Goal: Transaction & Acquisition: Book appointment/travel/reservation

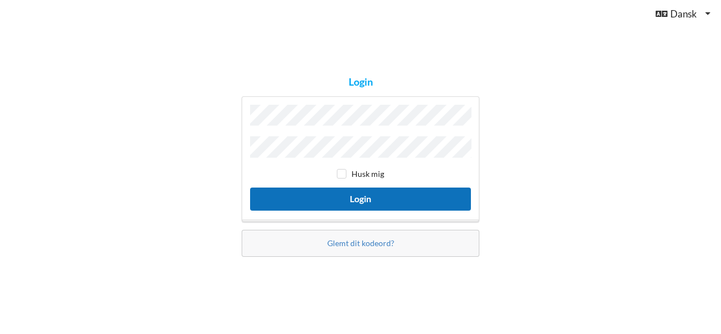
click at [340, 197] on button "Login" at bounding box center [360, 199] width 221 height 23
click at [353, 190] on button "Login" at bounding box center [360, 199] width 221 height 23
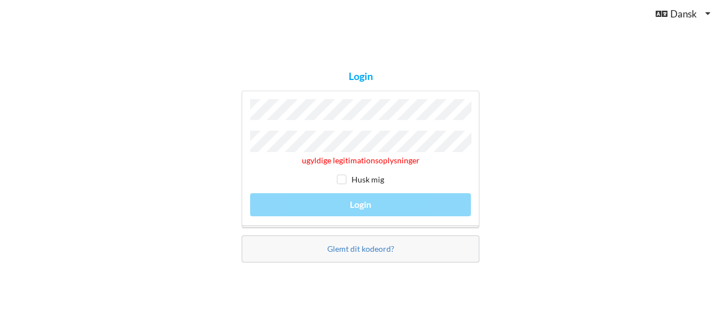
click at [214, 139] on div "Login ugyldige legitimationsoplysninger Husk mig Login Glemt dit kodeord?" at bounding box center [360, 167] width 721 height 334
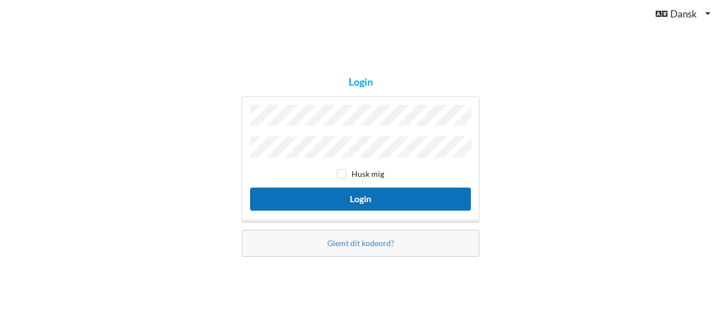
click at [341, 192] on button "Login" at bounding box center [360, 199] width 221 height 23
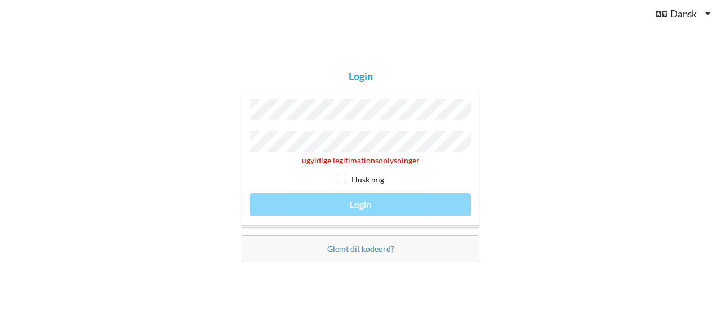
click at [203, 144] on div "Login ugyldige legitimationsoplysninger Husk mig Login Glemt dit kodeord?" at bounding box center [360, 167] width 721 height 334
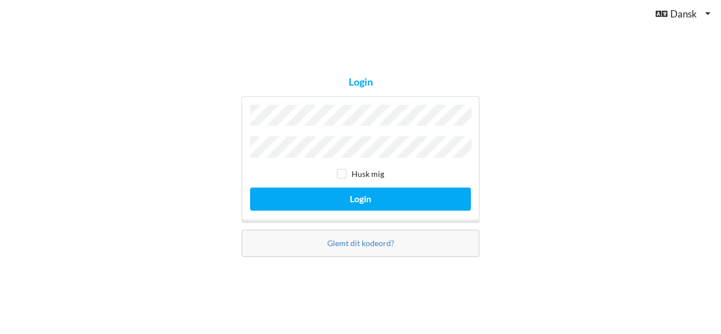
click at [250, 188] on button "Login" at bounding box center [360, 199] width 221 height 23
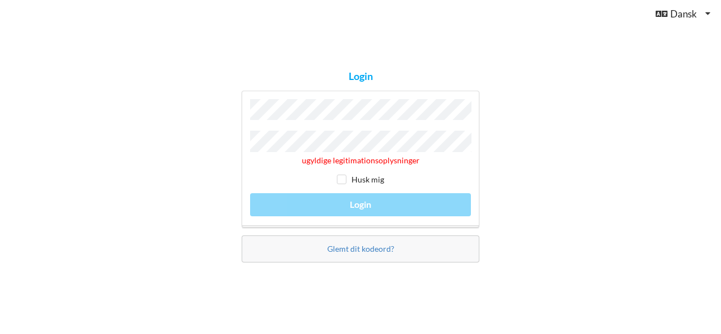
click at [217, 139] on div "Login ugyldige legitimationsoplysninger Husk mig Login Glemt dit kodeord?" at bounding box center [360, 167] width 721 height 334
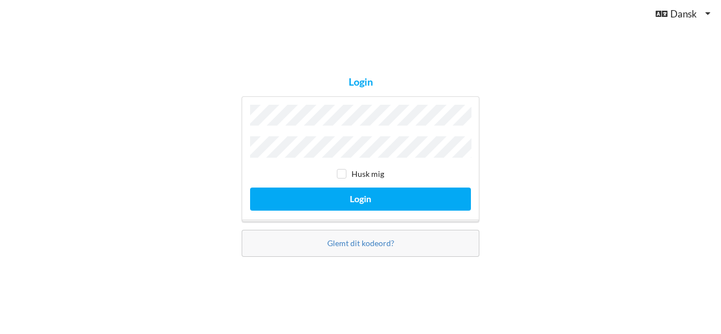
click at [250, 188] on button "Login" at bounding box center [360, 199] width 221 height 23
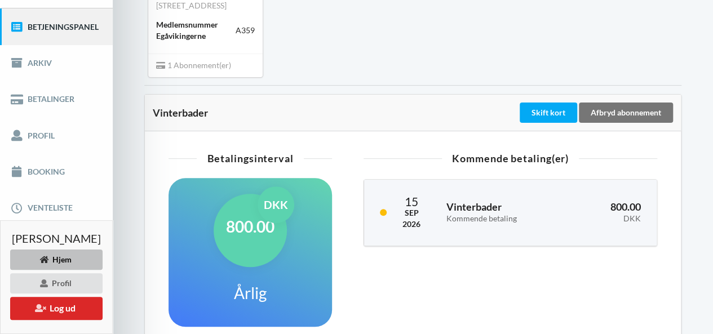
scroll to position [132, 0]
click at [42, 167] on link "Booking" at bounding box center [56, 172] width 113 height 36
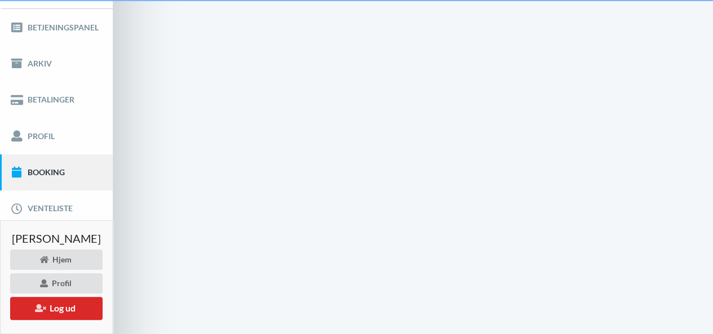
scroll to position [24, 0]
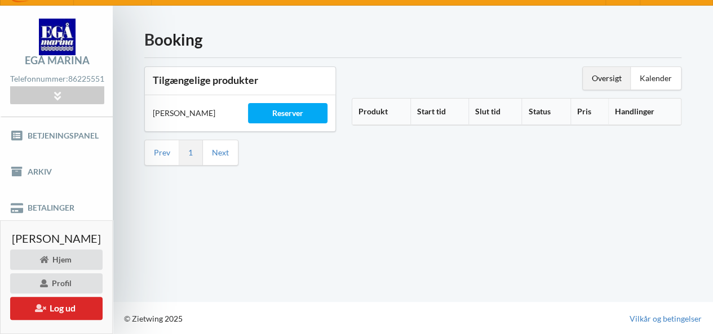
click at [610, 78] on div "Oversigt" at bounding box center [607, 78] width 48 height 23
click at [645, 78] on div "Kalender" at bounding box center [655, 78] width 50 height 23
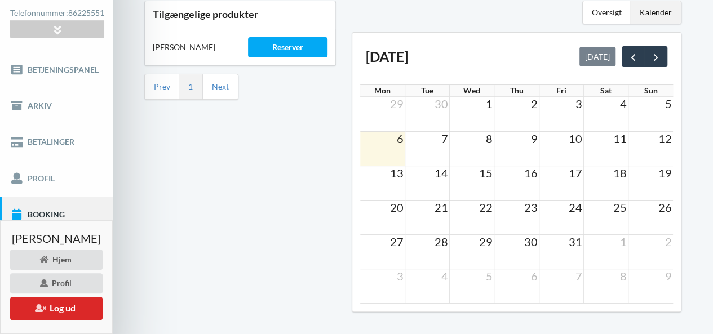
scroll to position [91, 0]
click at [494, 208] on span "22" at bounding box center [486, 207] width 16 height 14
click at [657, 54] on span "next" at bounding box center [656, 57] width 12 height 12
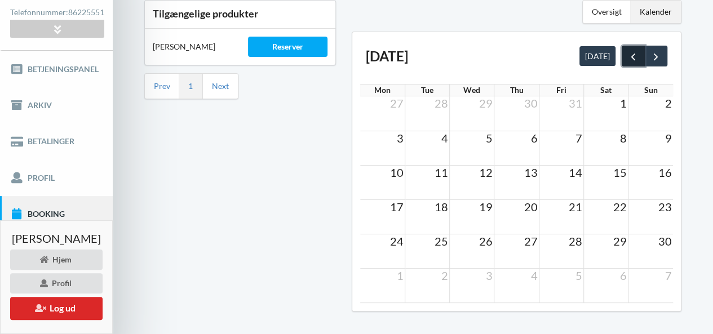
click at [632, 54] on span "prev" at bounding box center [633, 57] width 12 height 12
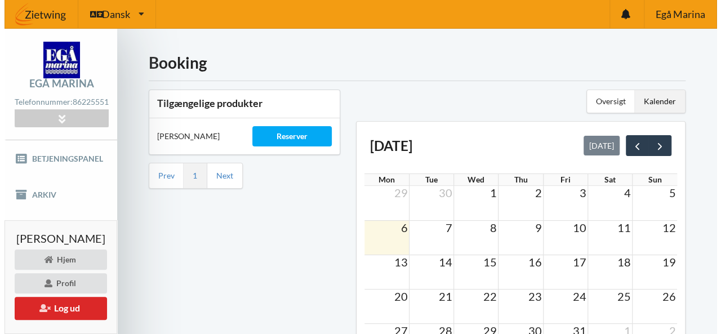
scroll to position [0, 0]
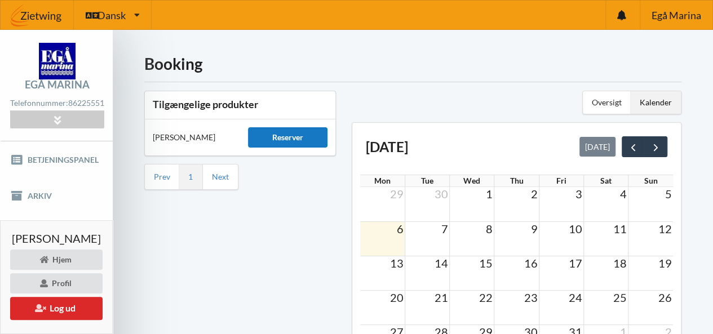
click at [302, 143] on div "Reserver" at bounding box center [287, 137] width 79 height 20
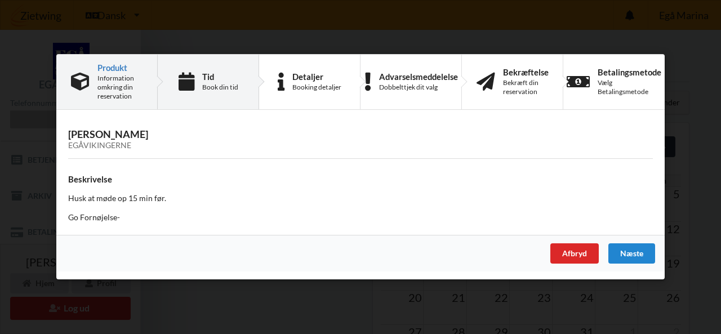
click at [226, 82] on div "Tid Book din tid" at bounding box center [220, 82] width 36 height 20
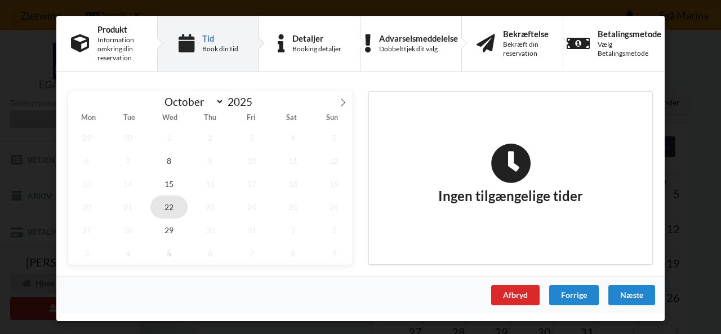
click at [170, 205] on span "22" at bounding box center [168, 207] width 37 height 23
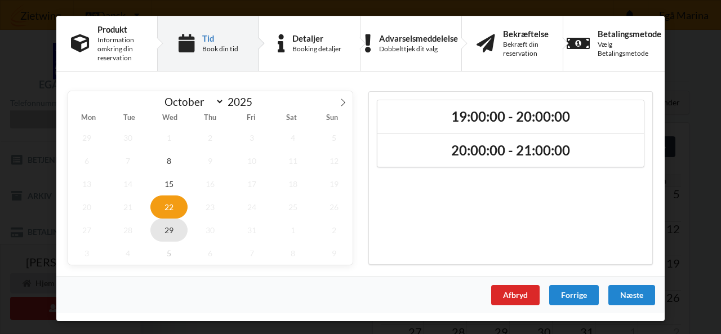
click at [170, 229] on span "29" at bounding box center [168, 230] width 37 height 23
click at [170, 206] on span "22" at bounding box center [168, 207] width 37 height 23
